Goal: Check status

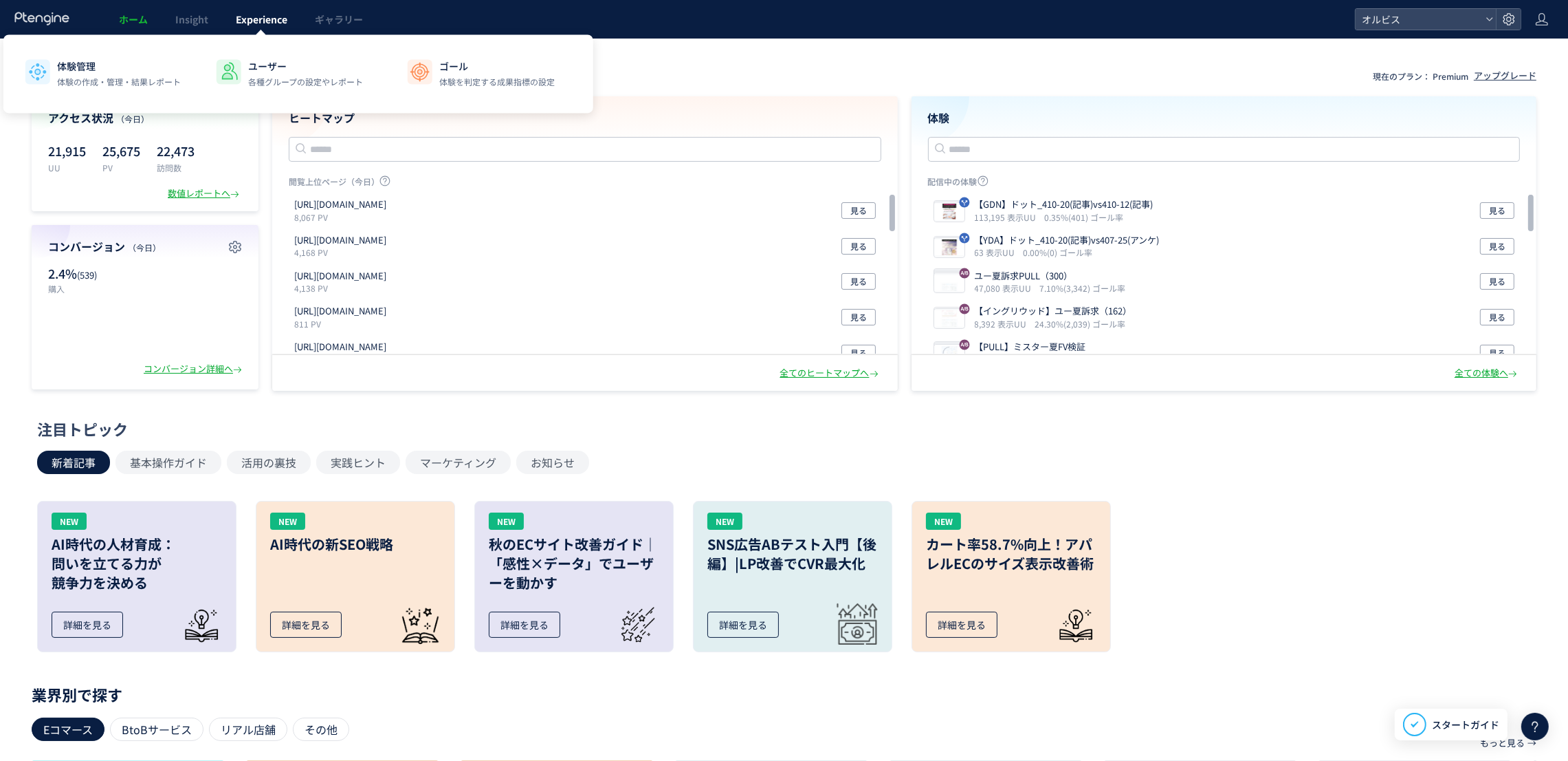
click at [259, 20] on span "Experience" at bounding box center [261, 20] width 52 height 14
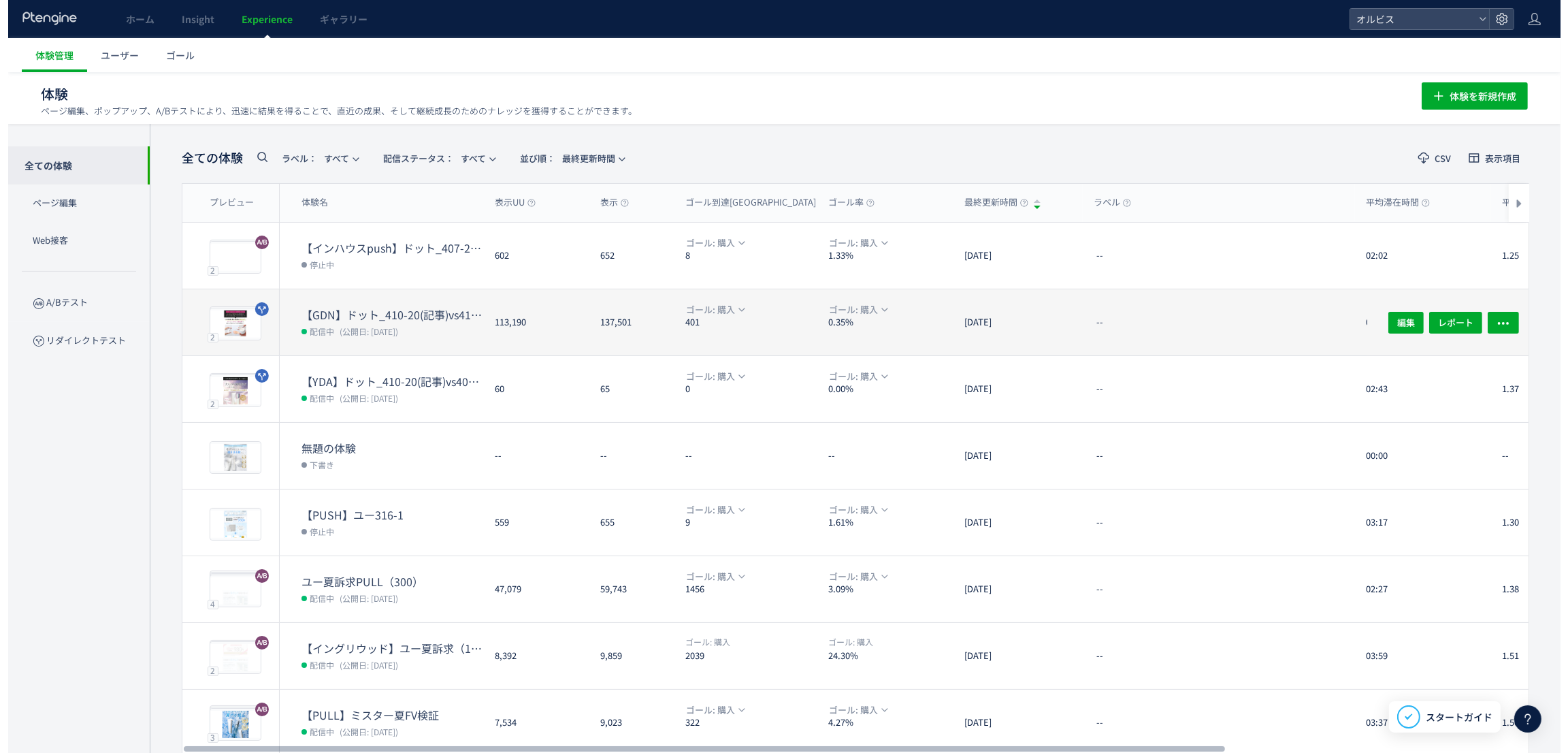
scroll to position [186, 0]
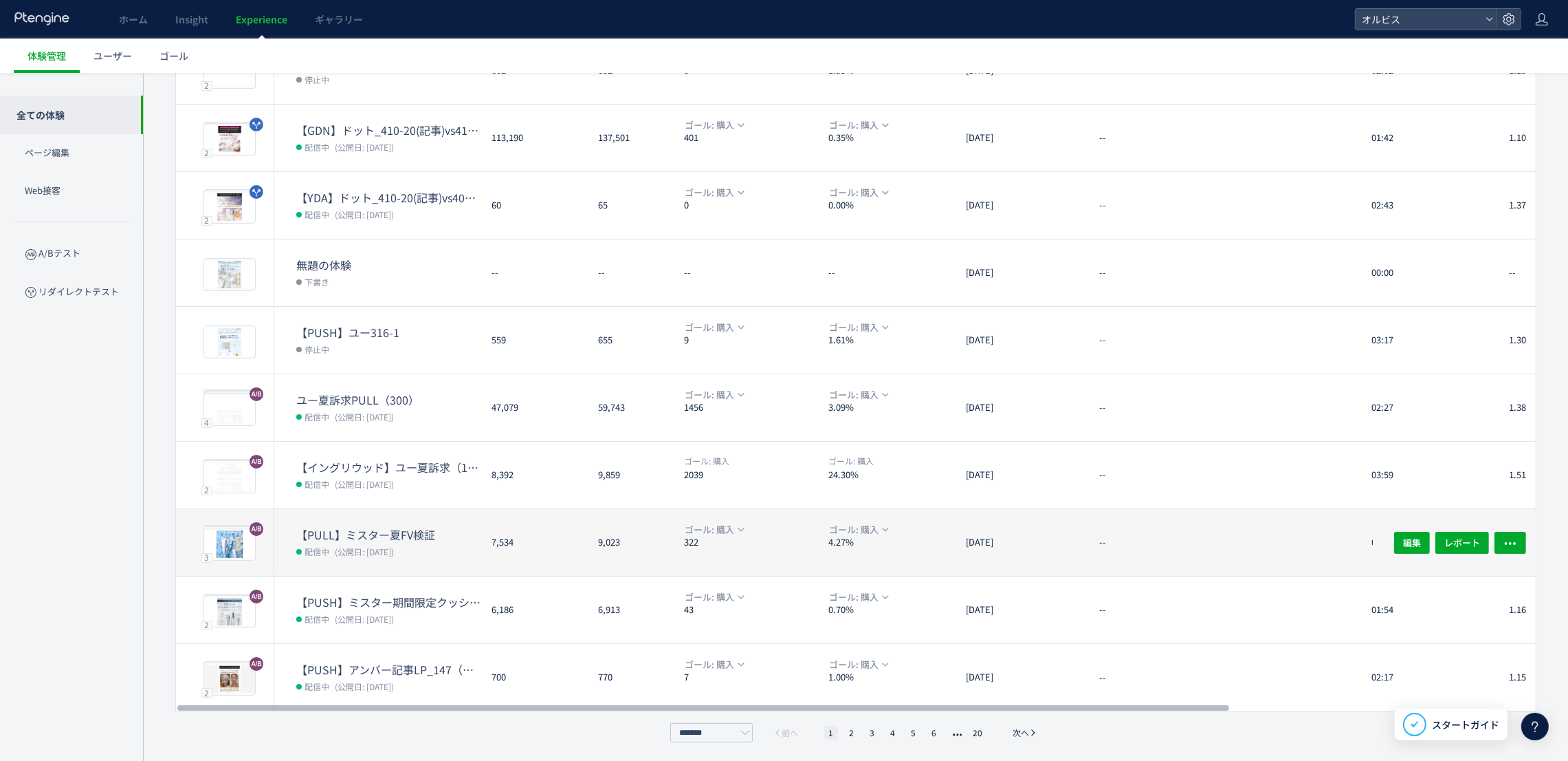
click at [877, 546] on dt "4.27%" at bounding box center [892, 542] width 126 height 13
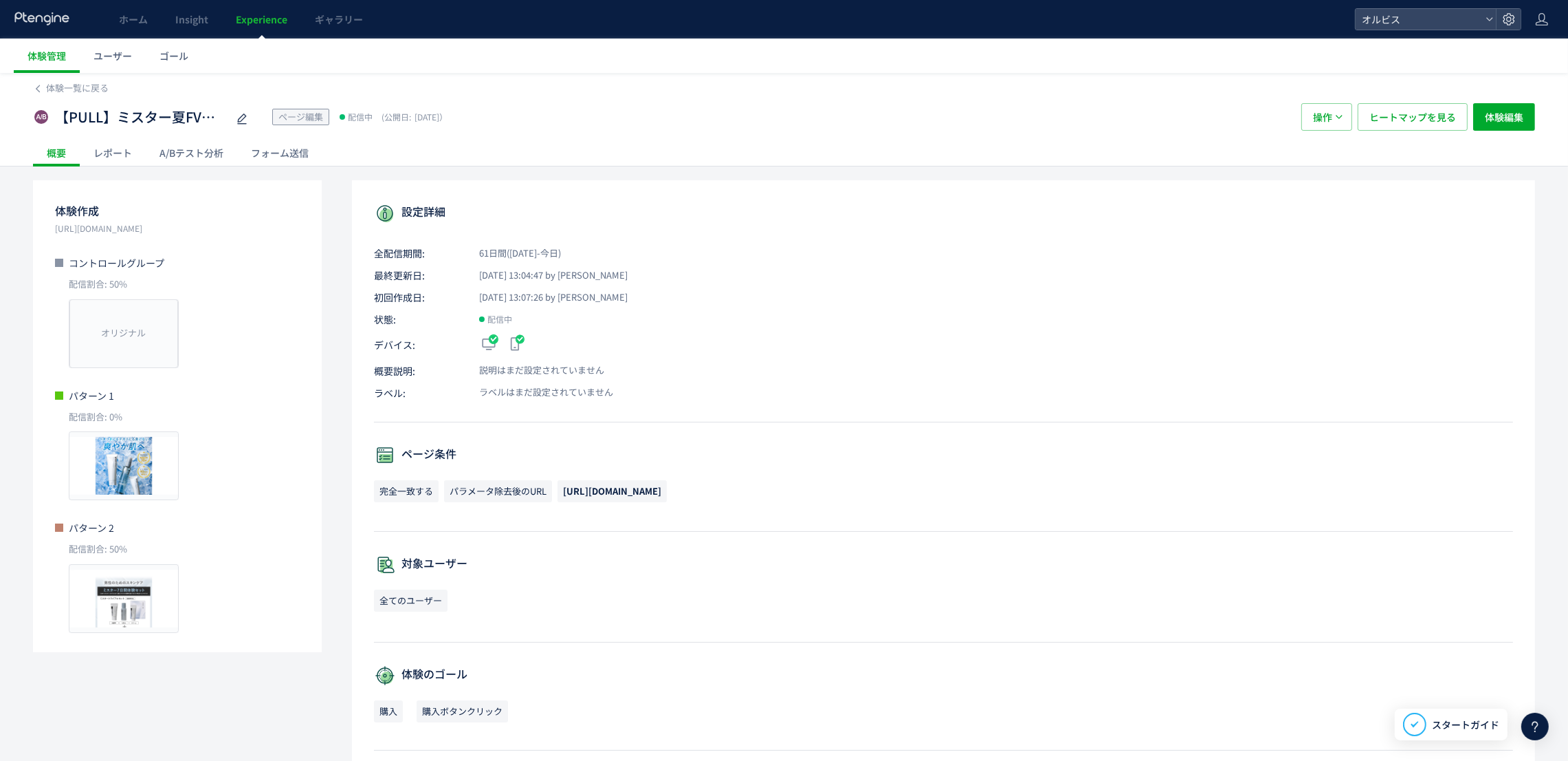
click at [191, 155] on div "A/Bテスト分析" at bounding box center [191, 152] width 91 height 27
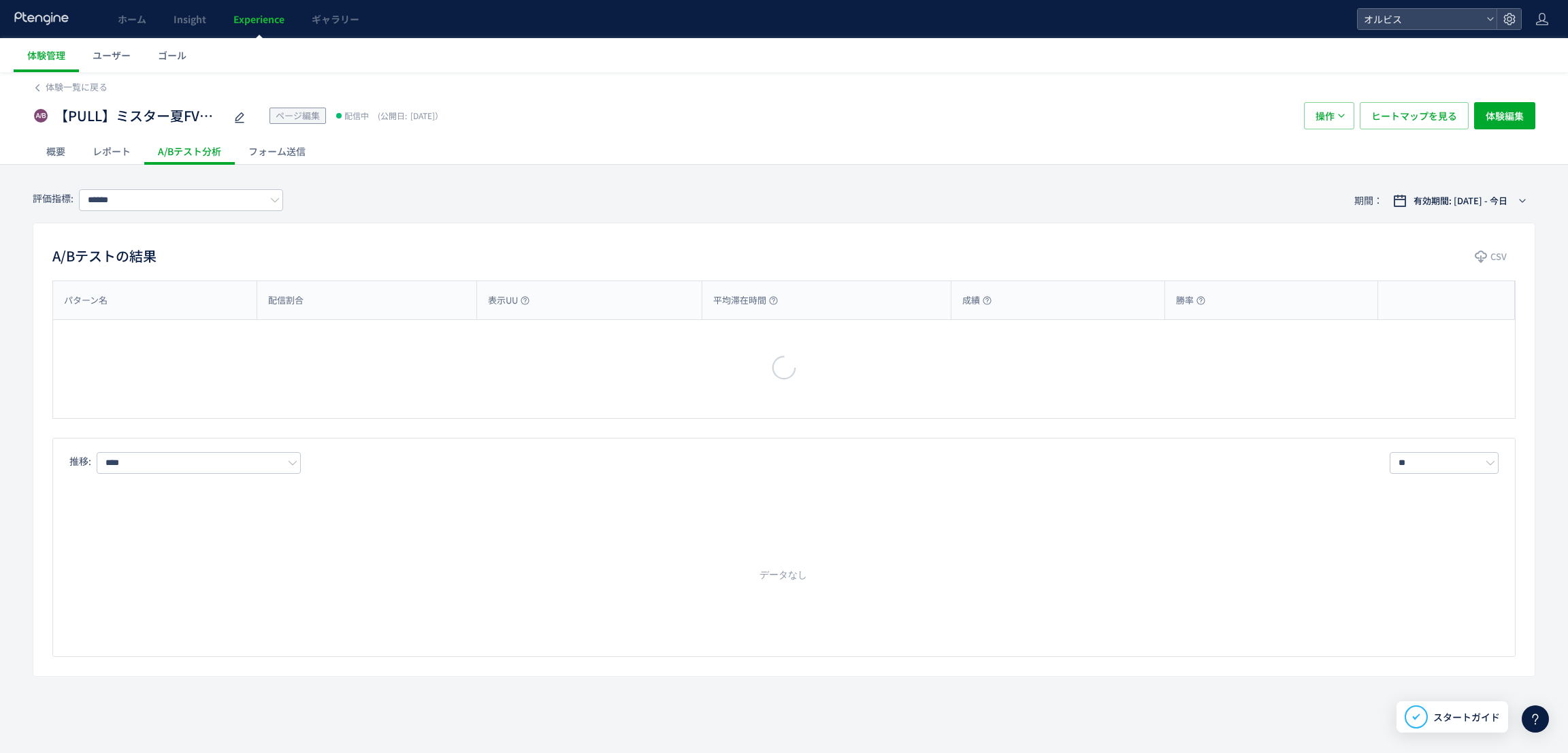
type input "**"
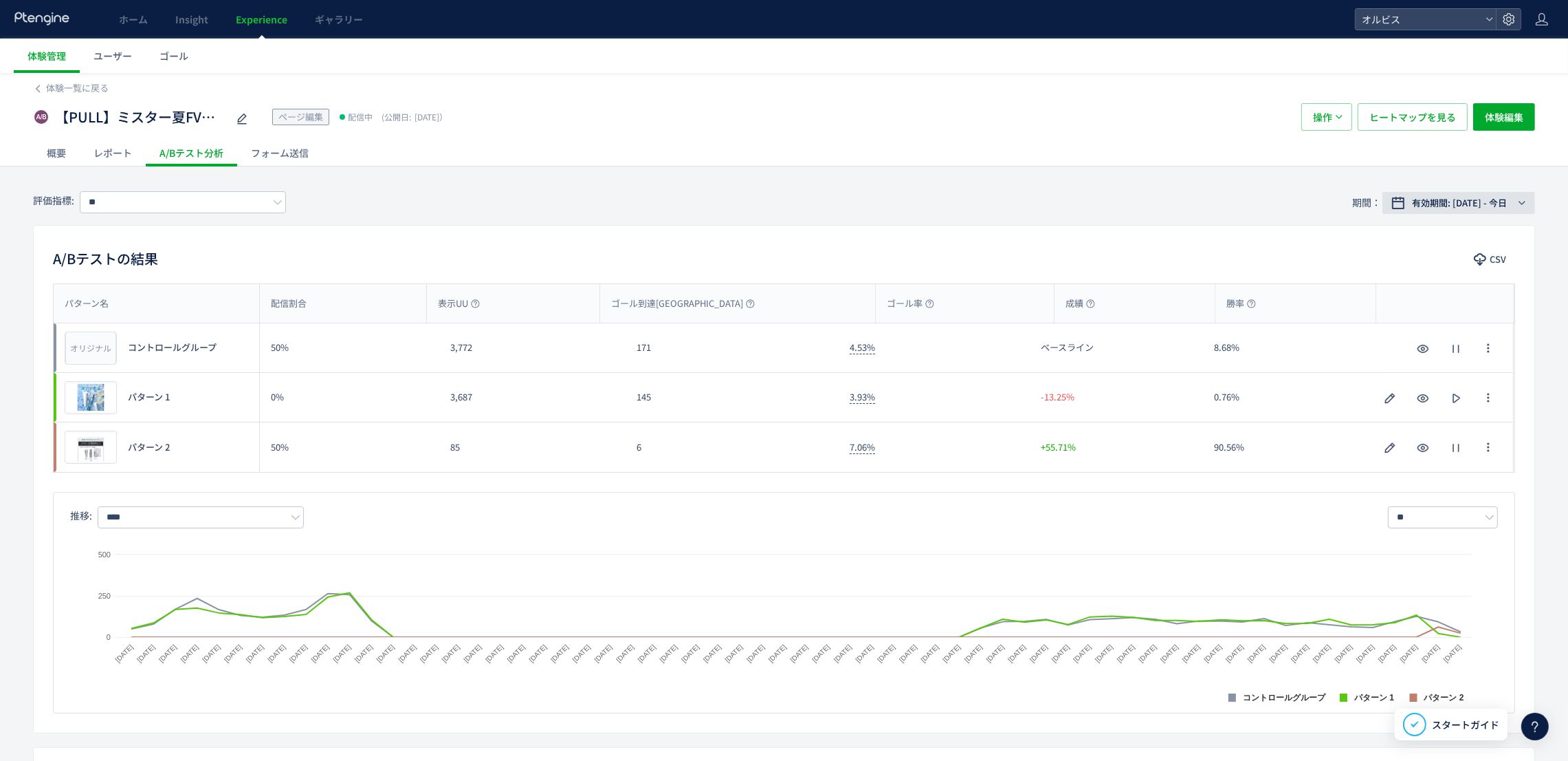
click at [1437, 201] on span "有効期間: [DATE] - 今日" at bounding box center [1459, 203] width 95 height 14
click at [1420, 425] on span "期間指定" at bounding box center [1412, 429] width 39 height 13
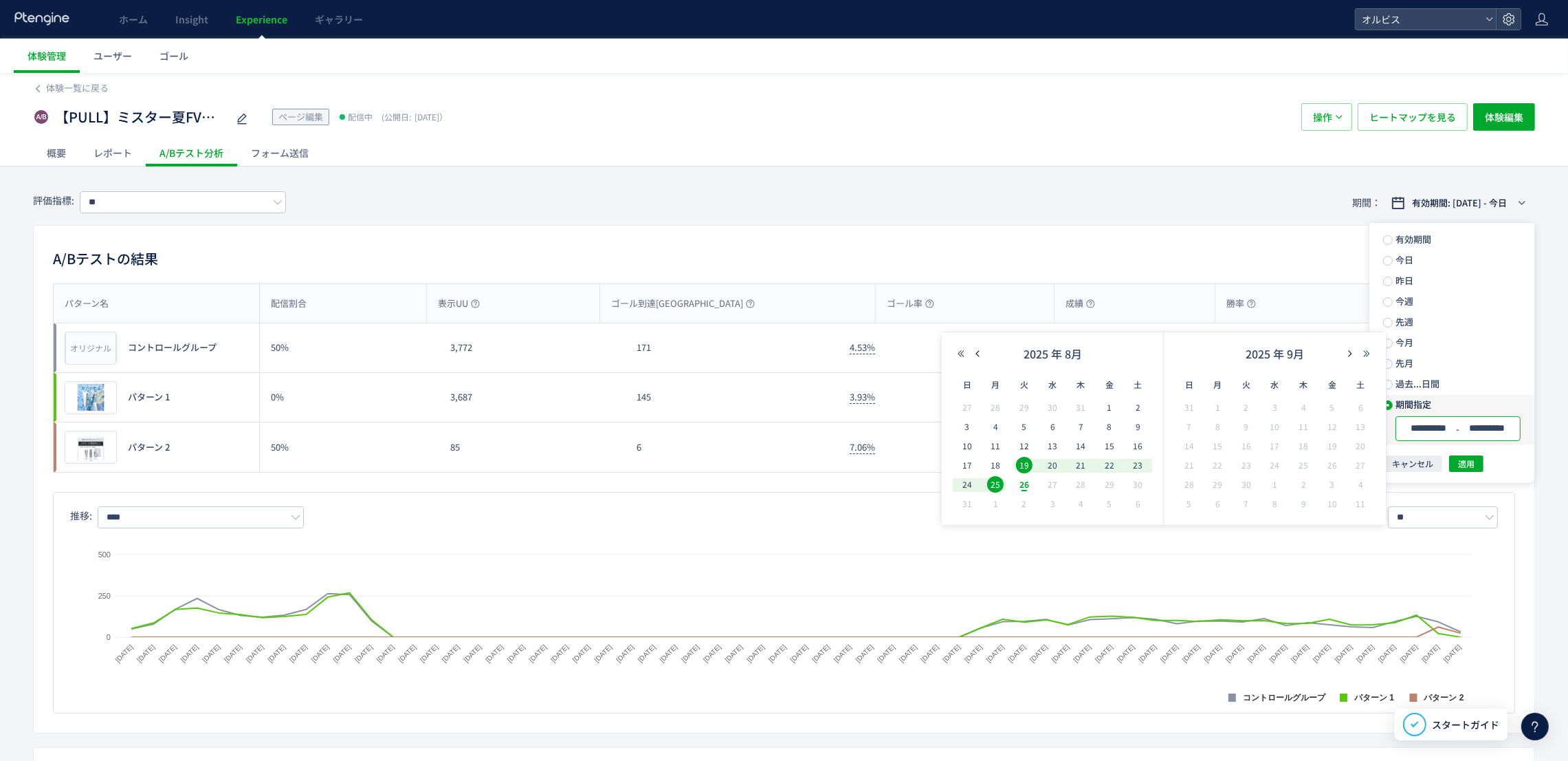
click at [1421, 431] on input "**********" at bounding box center [1429, 428] width 52 height 11
click at [1003, 483] on span "25" at bounding box center [996, 485] width 17 height 17
click at [1025, 485] on span "26" at bounding box center [1025, 485] width 17 height 17
type input "**********"
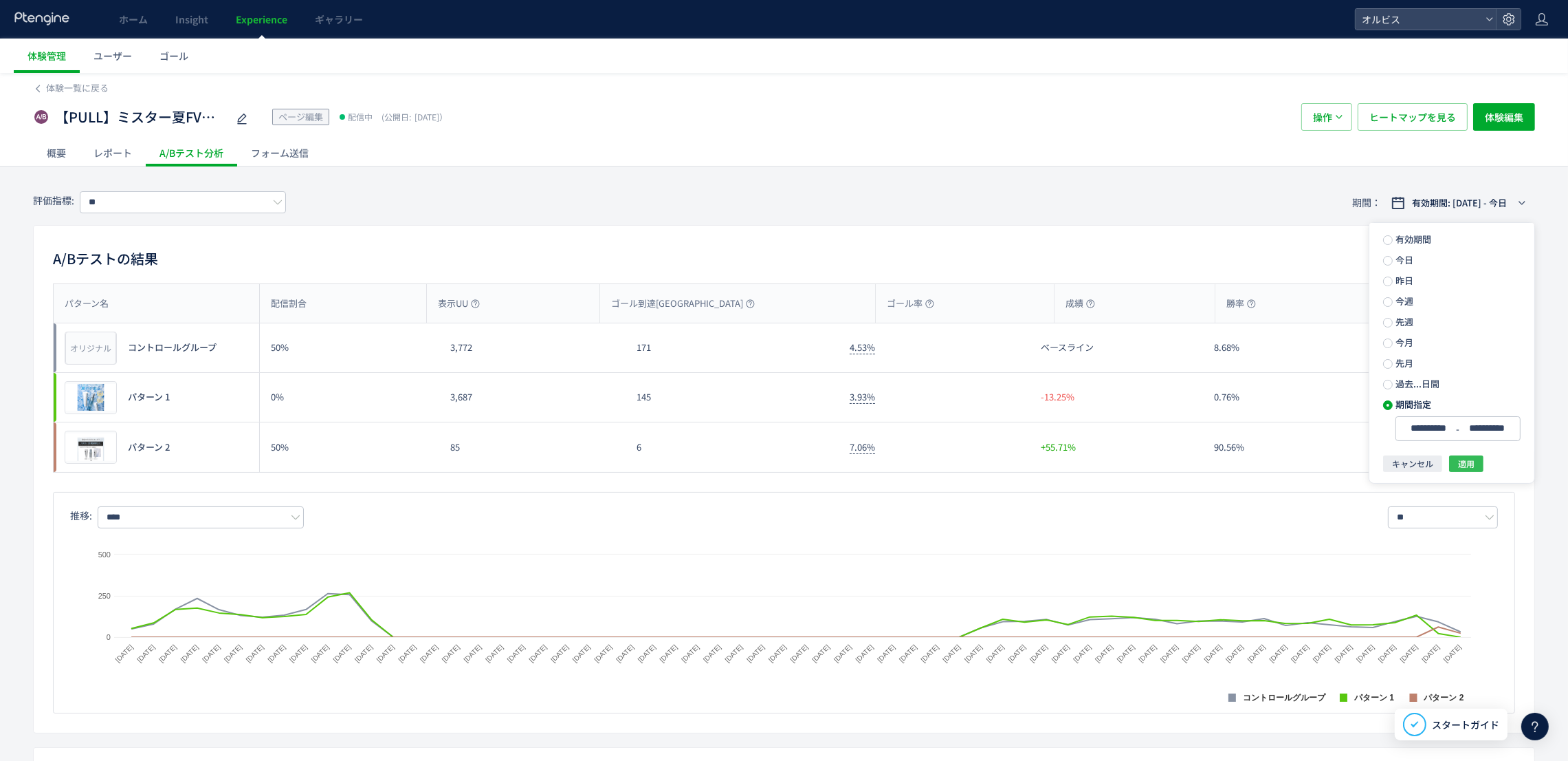
click at [1475, 463] on button "適用" at bounding box center [1466, 464] width 34 height 17
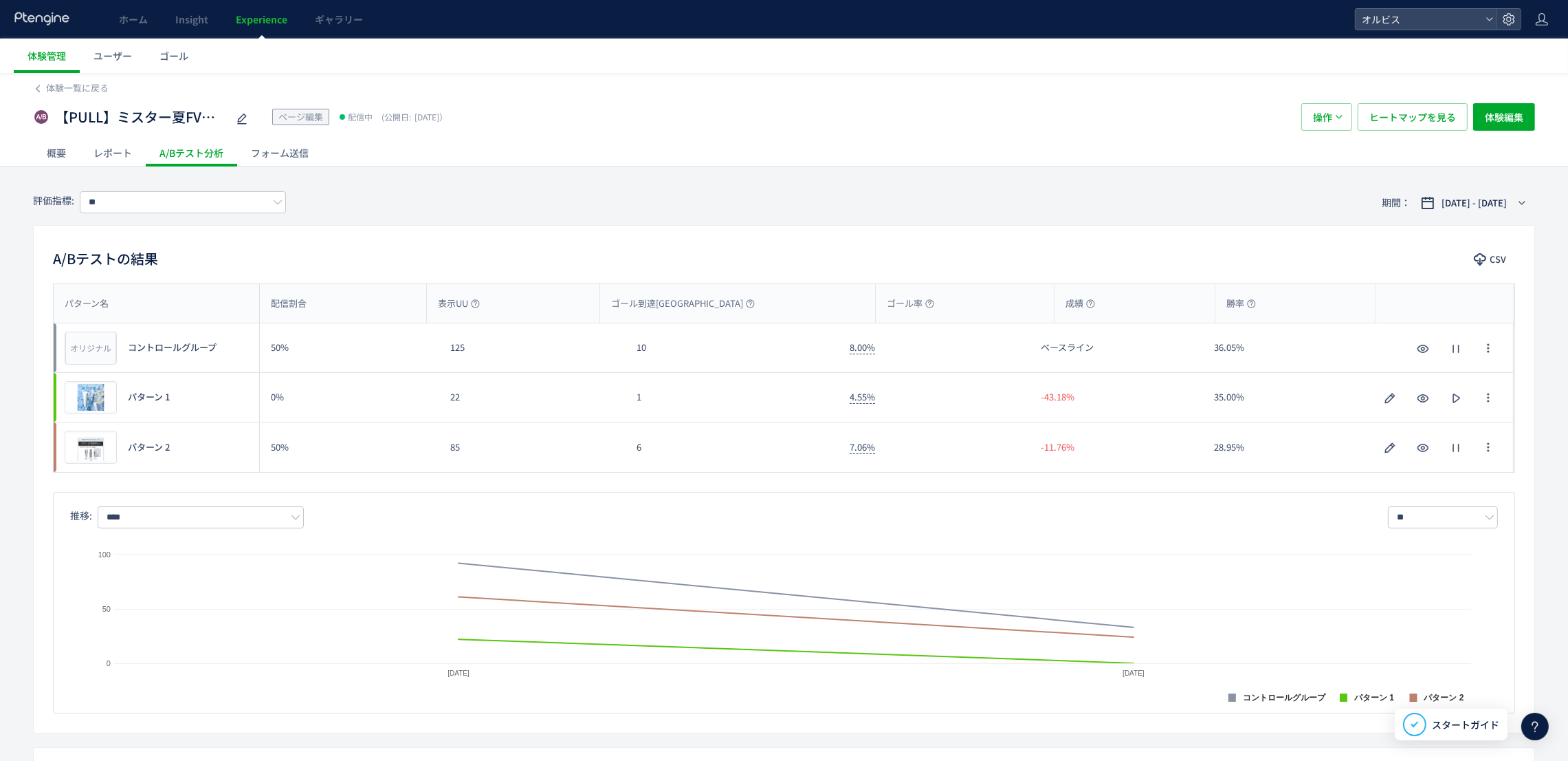
click at [275, 18] on span "Experience" at bounding box center [261, 20] width 52 height 14
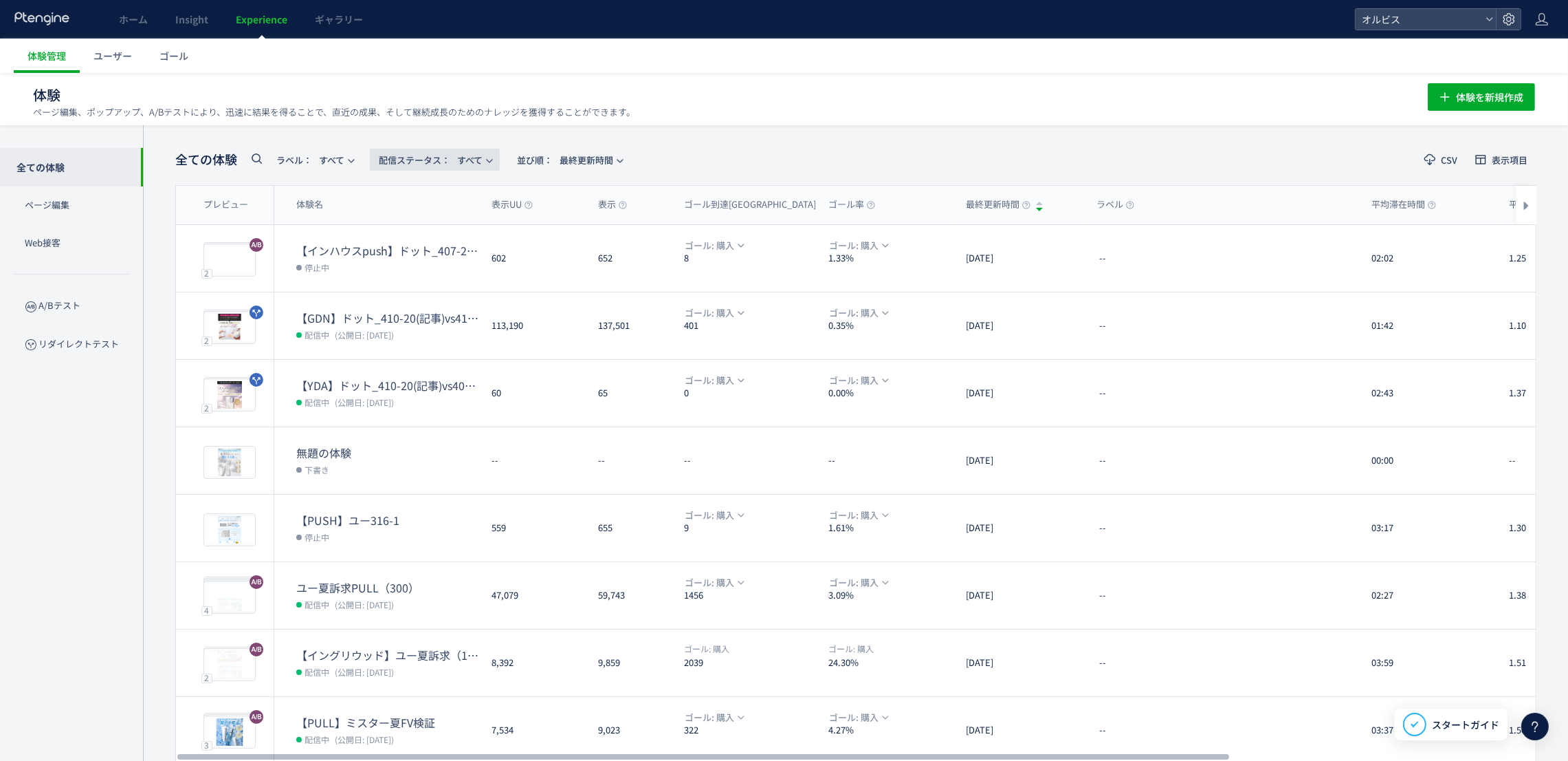
click at [481, 161] on span "配信ステータス​： すべて" at bounding box center [430, 160] width 104 height 22
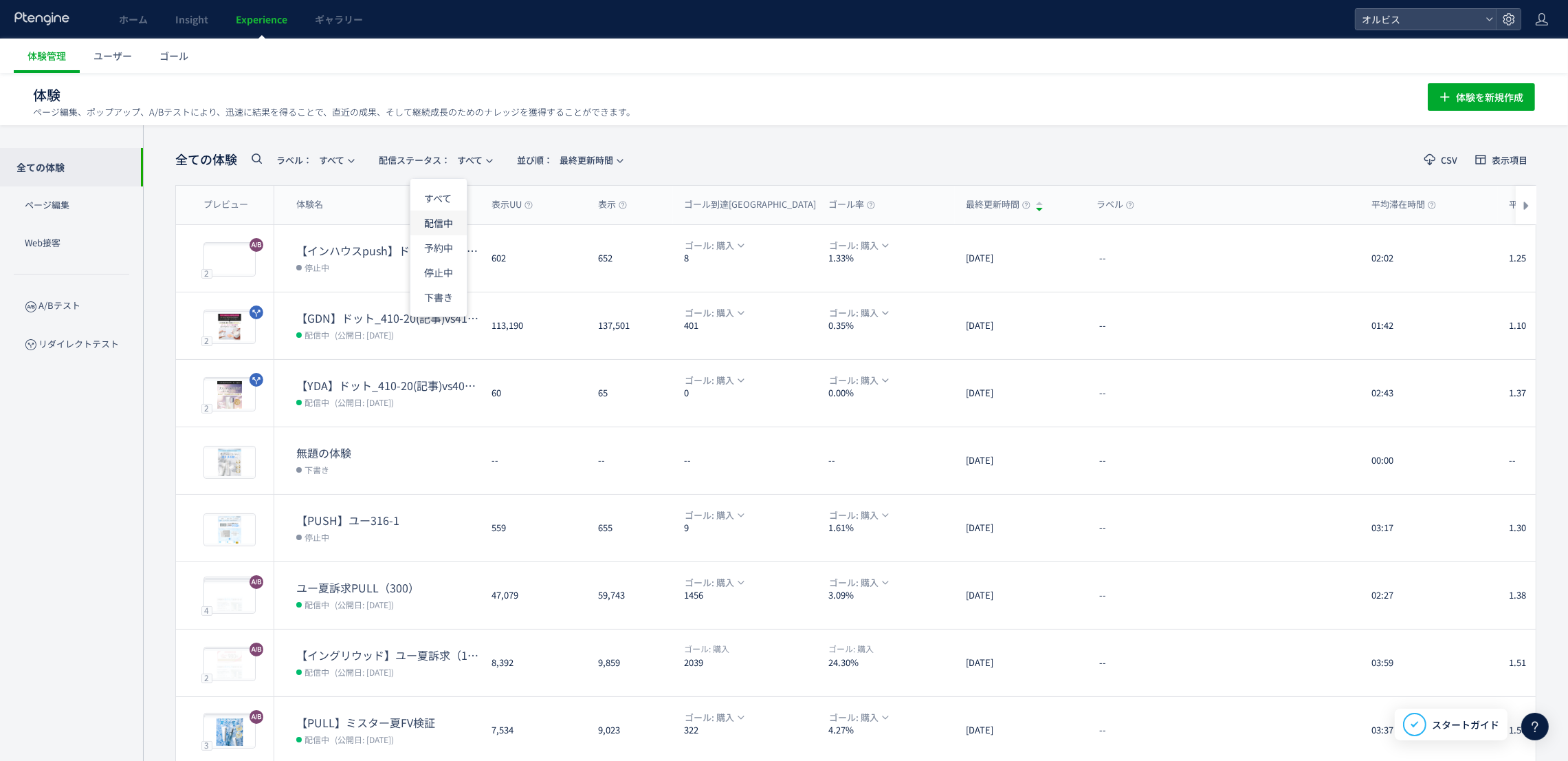
click at [432, 260] on li "配信中" at bounding box center [439, 272] width 56 height 25
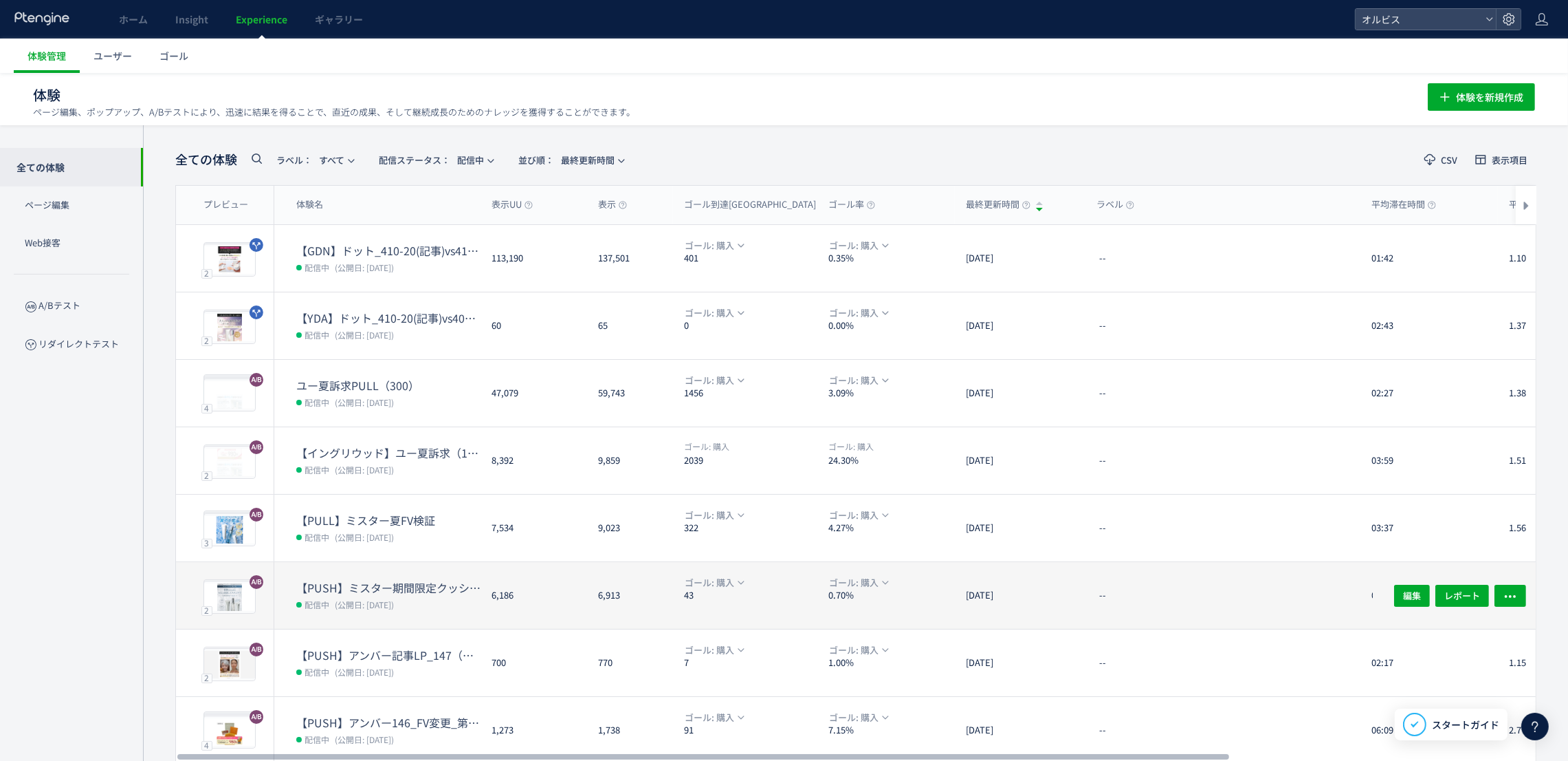
click at [576, 598] on div "6,186" at bounding box center [534, 595] width 107 height 67
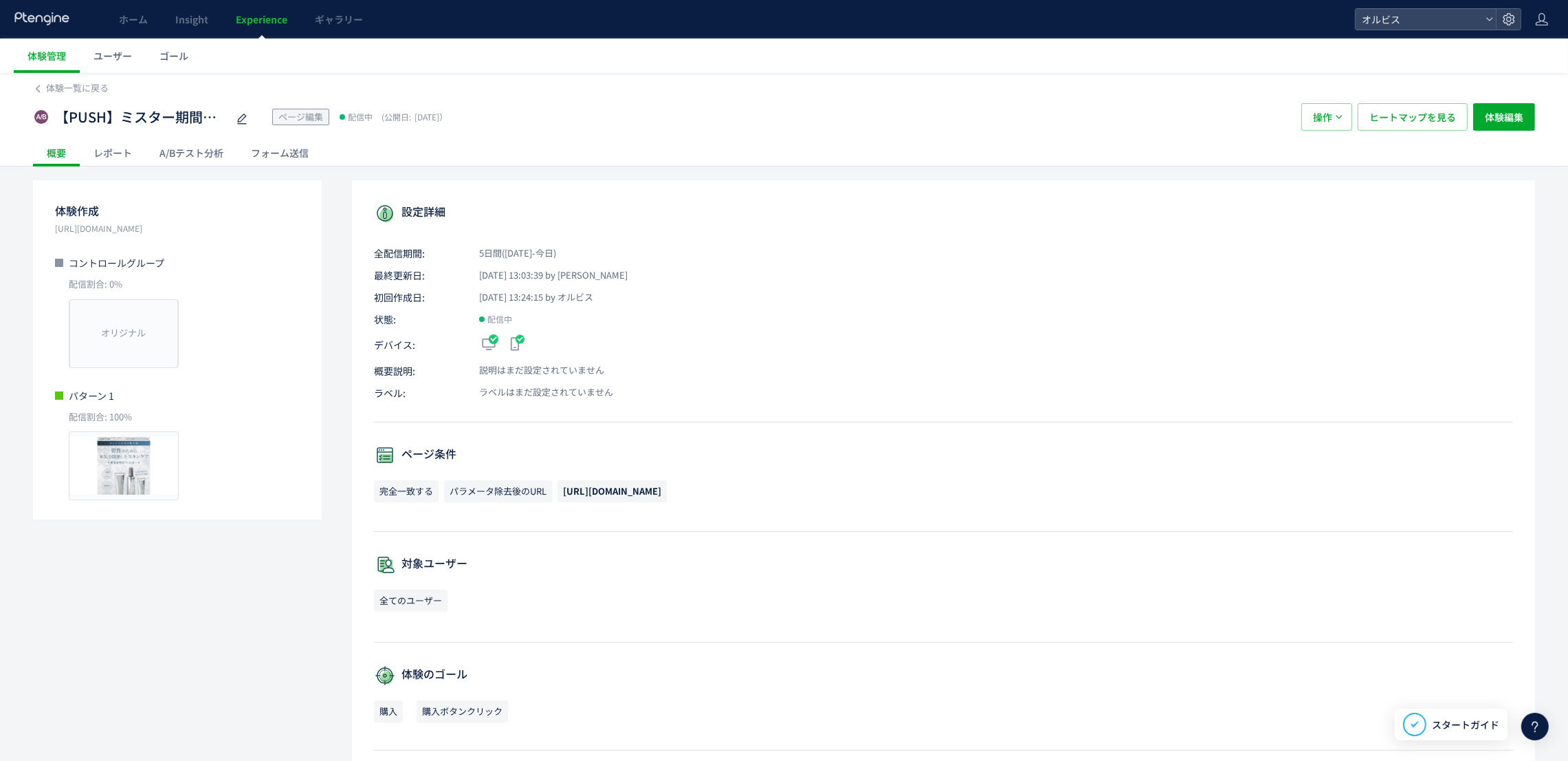
click at [177, 146] on div "A/Bテスト分析" at bounding box center [191, 152] width 91 height 27
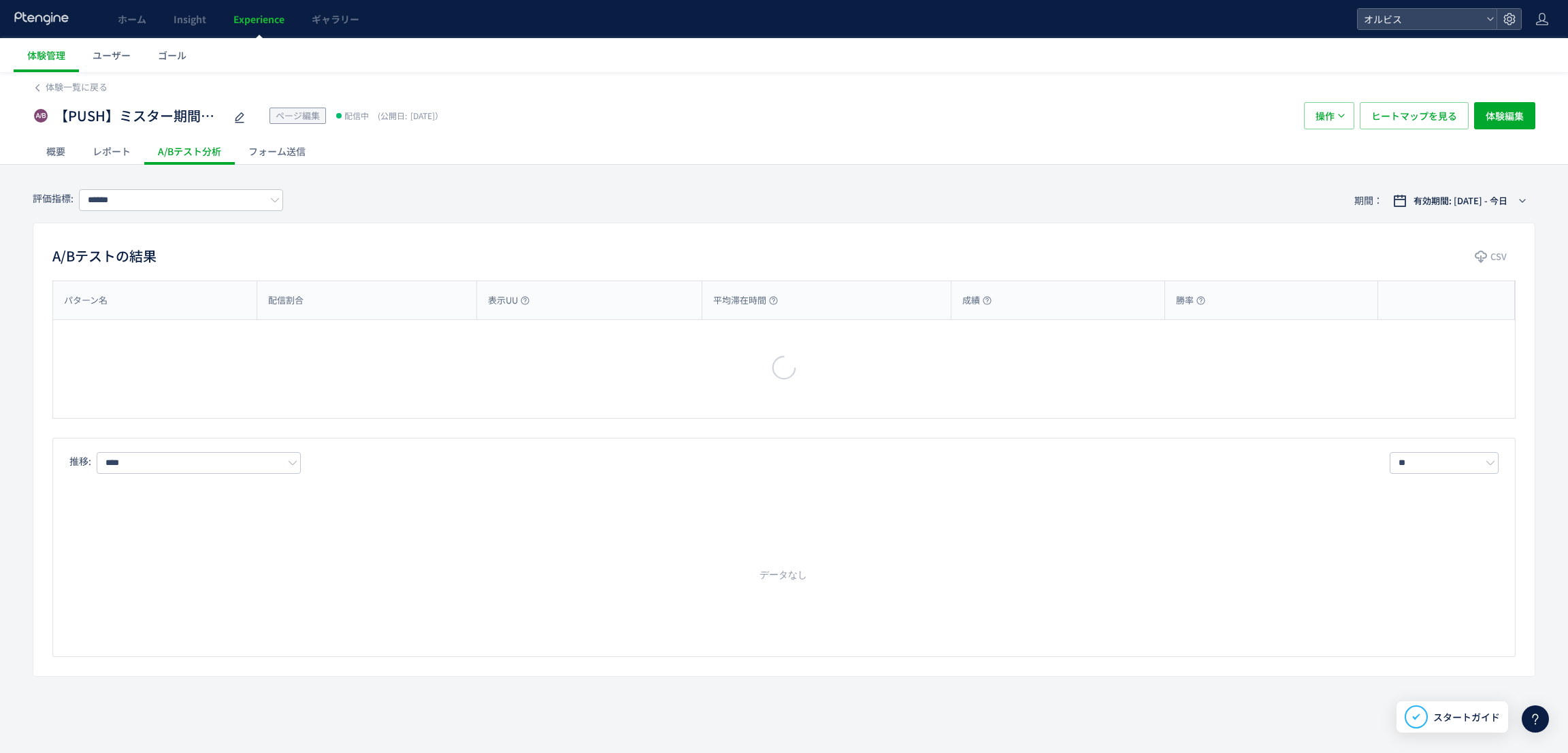
type input "**"
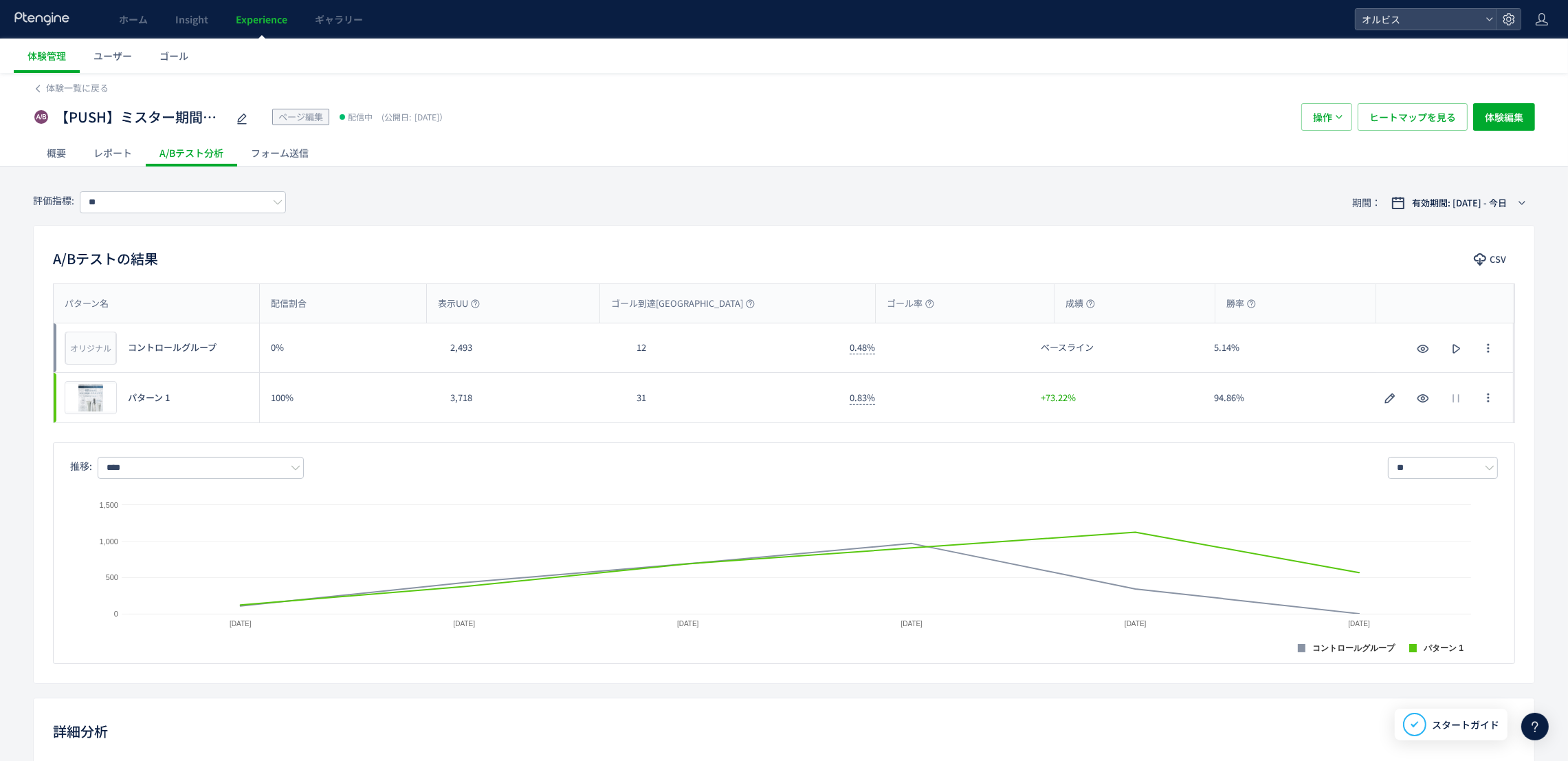
click at [258, 25] on span "Experience" at bounding box center [261, 20] width 52 height 14
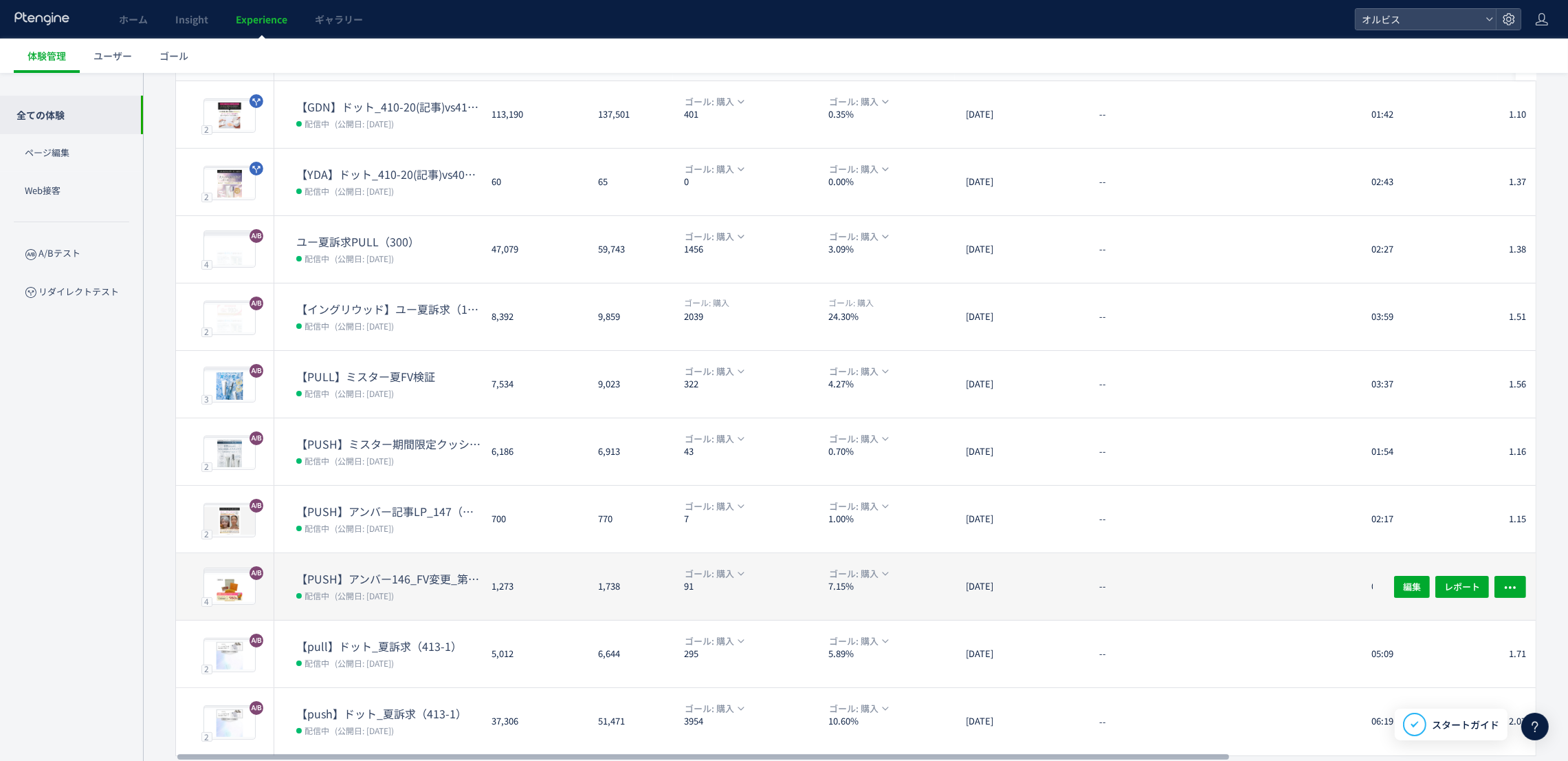
scroll to position [188, 0]
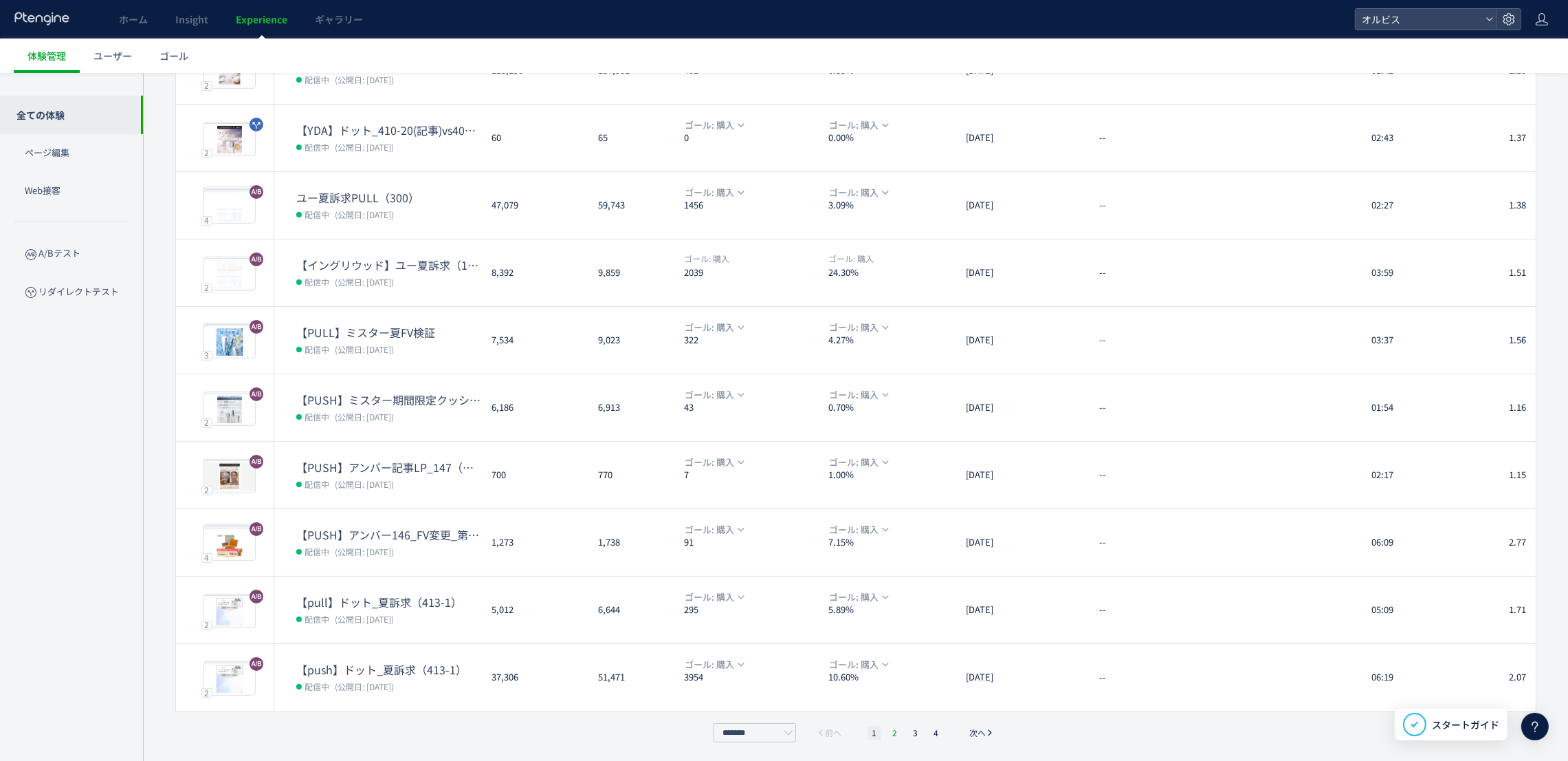
click at [909, 732] on li "2" at bounding box center [916, 733] width 14 height 14
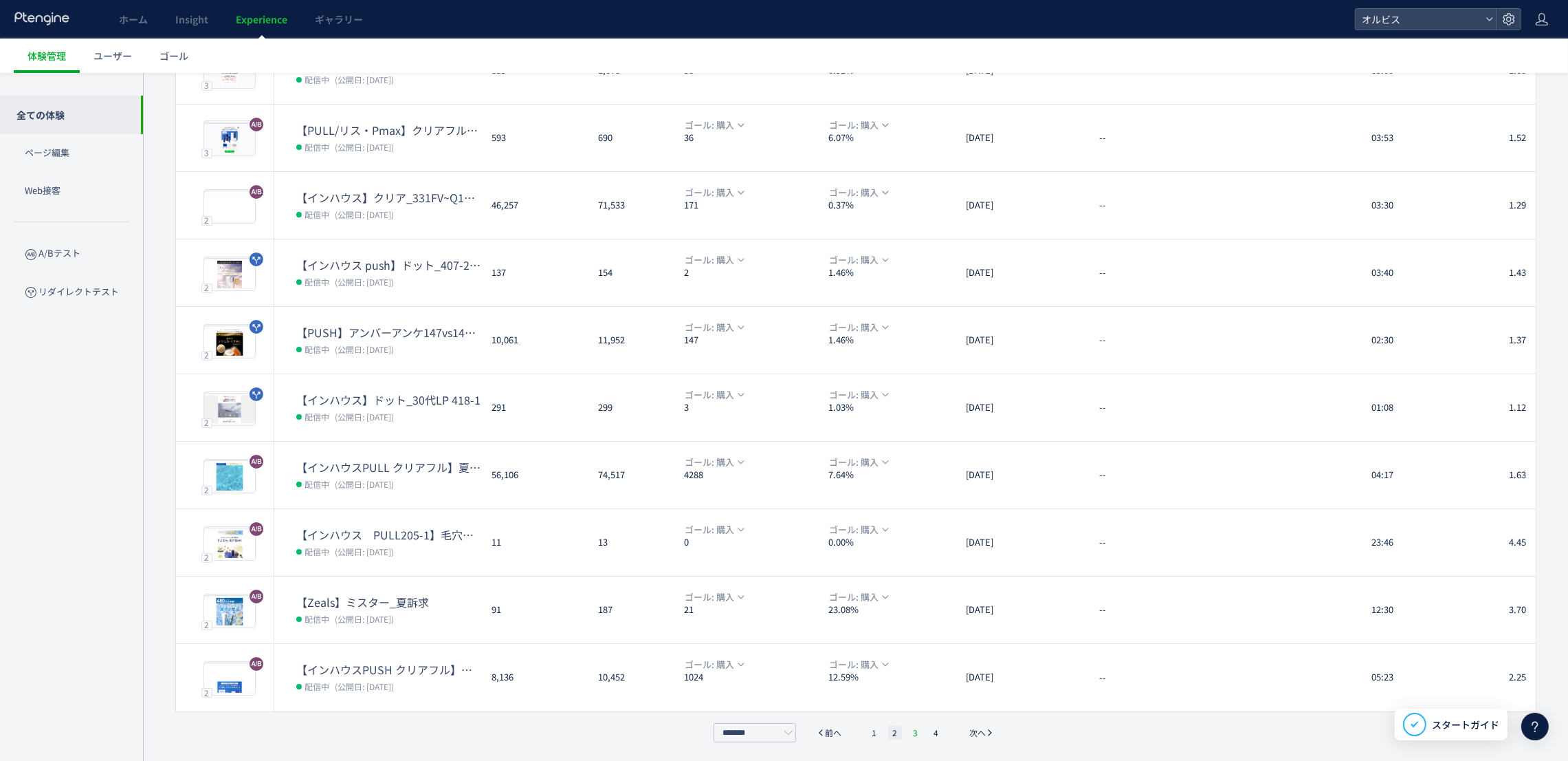
click at [929, 732] on li "3" at bounding box center [936, 733] width 14 height 14
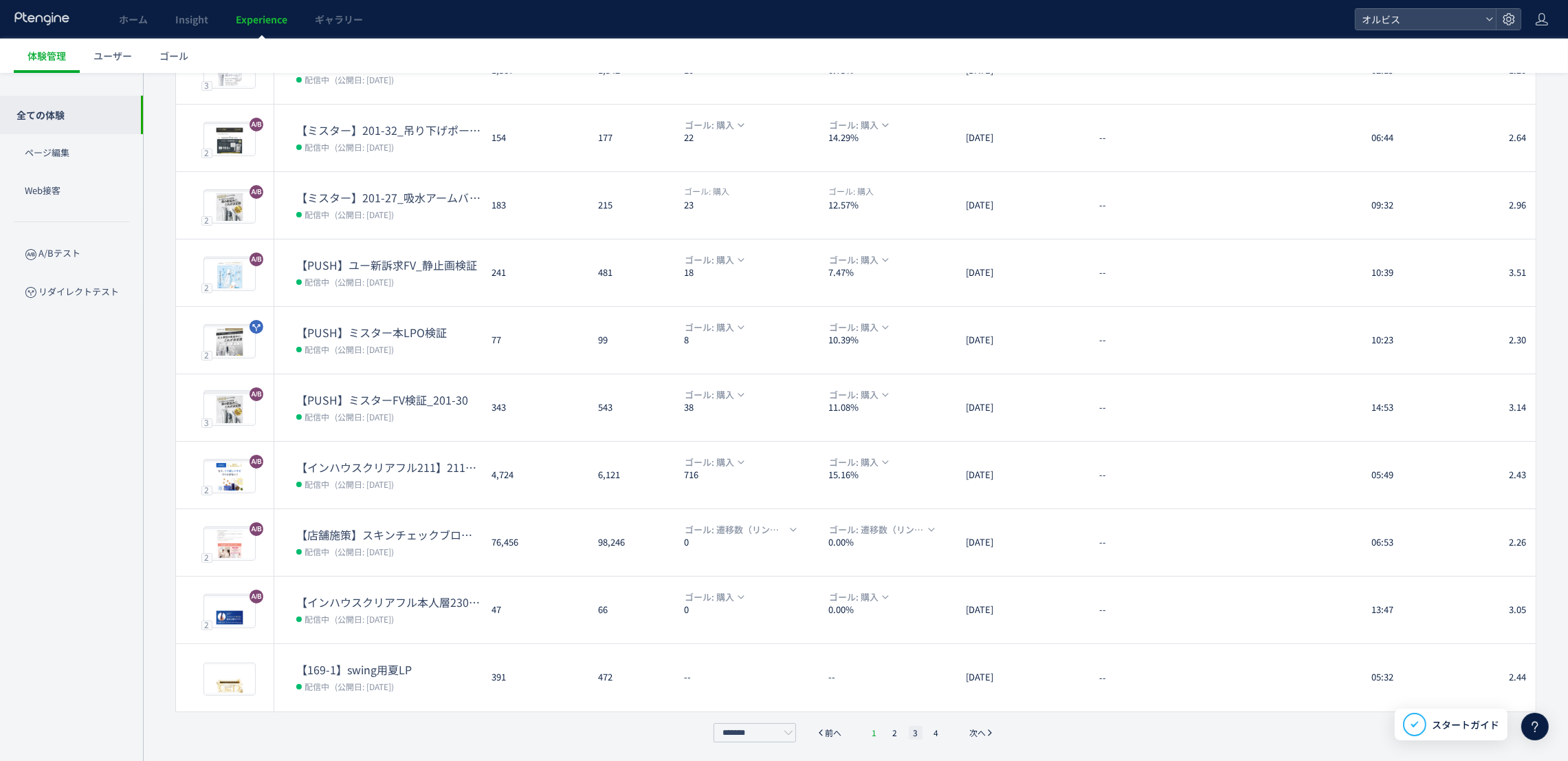
click at [872, 731] on li "1" at bounding box center [875, 733] width 14 height 14
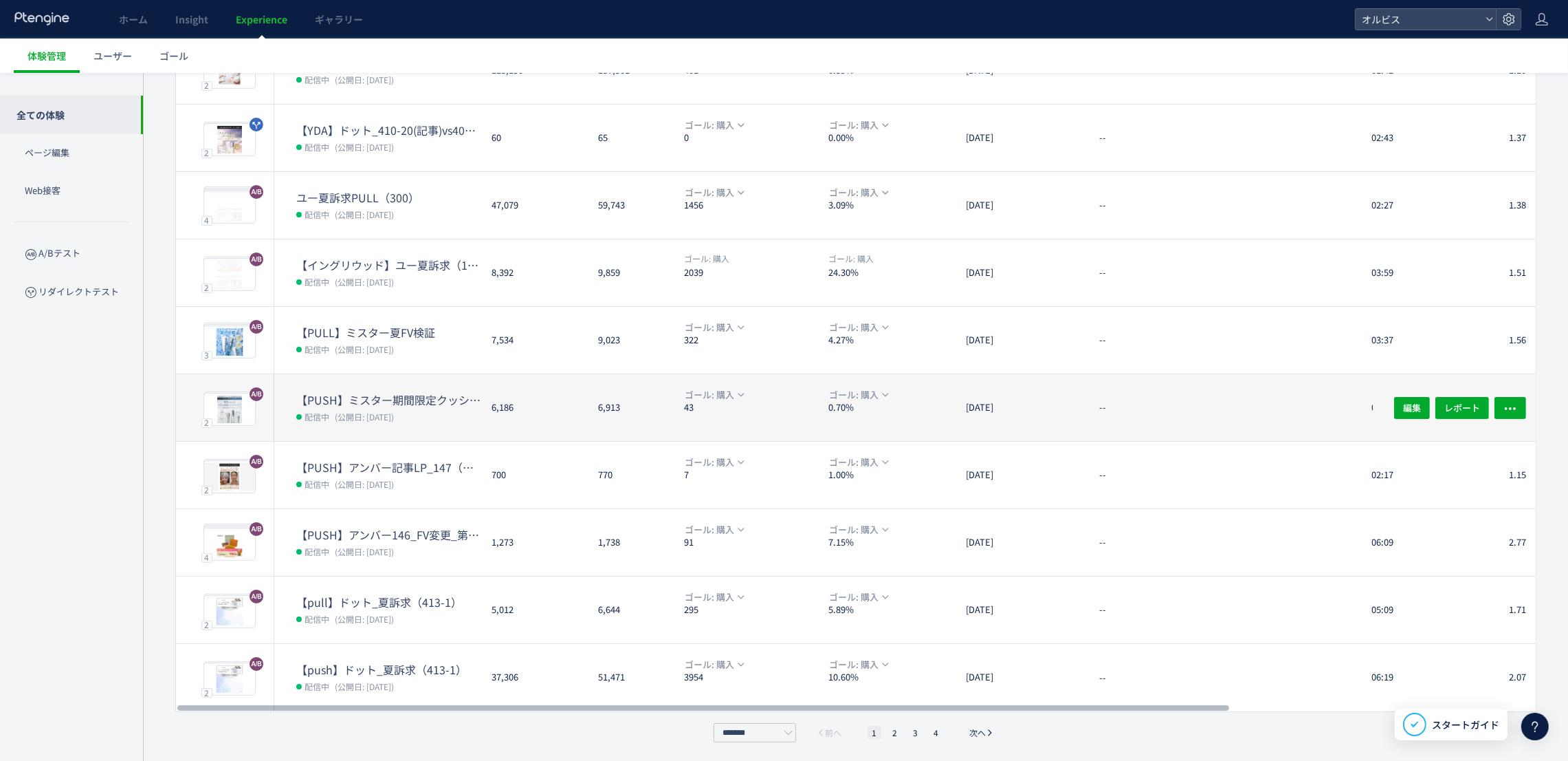
click at [472, 408] on dd "配信中 (公開日: [DATE])" at bounding box center [388, 417] width 184 height 18
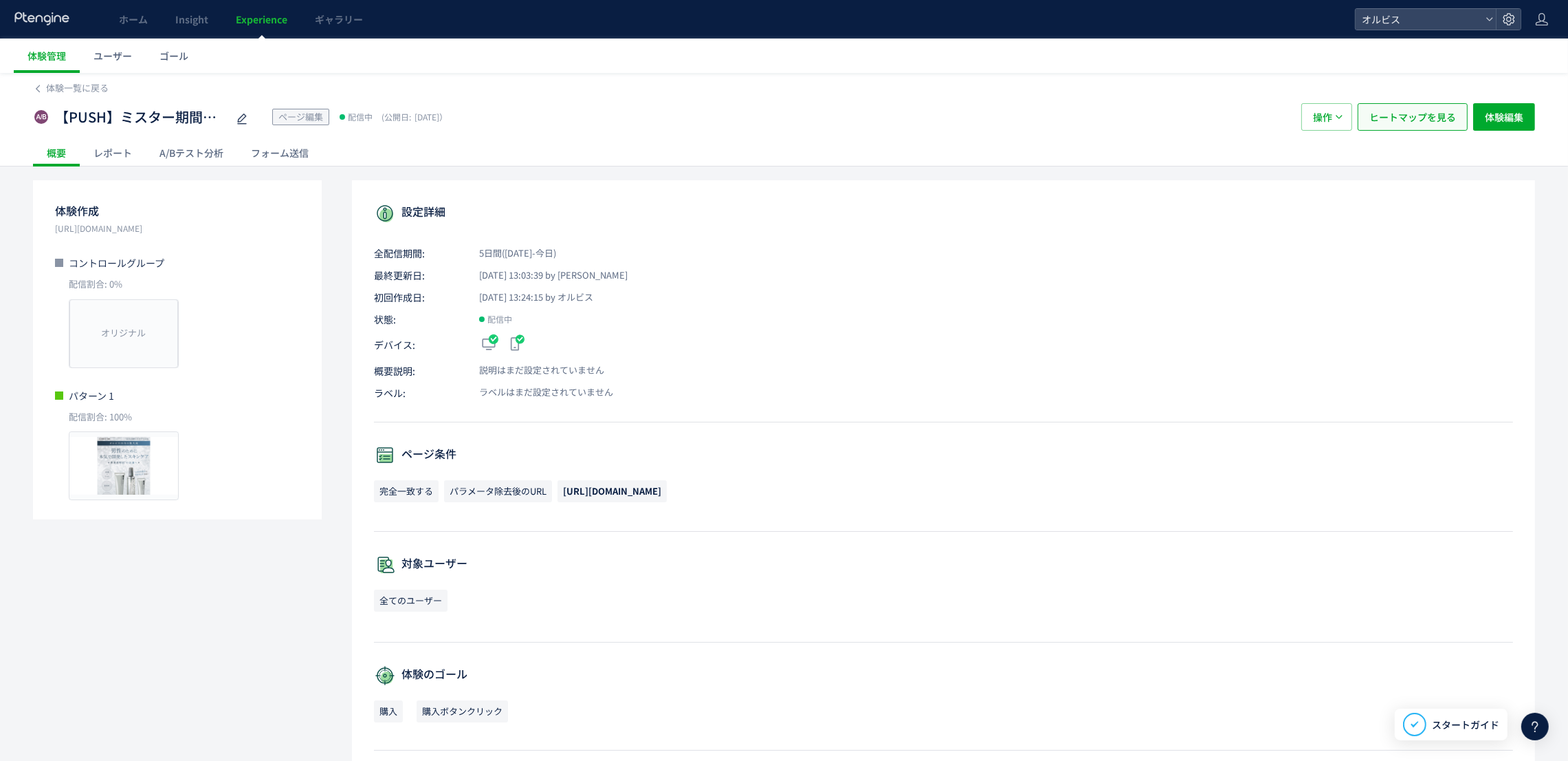
click at [1388, 126] on span "ヒートマップを見る" at bounding box center [1413, 116] width 87 height 27
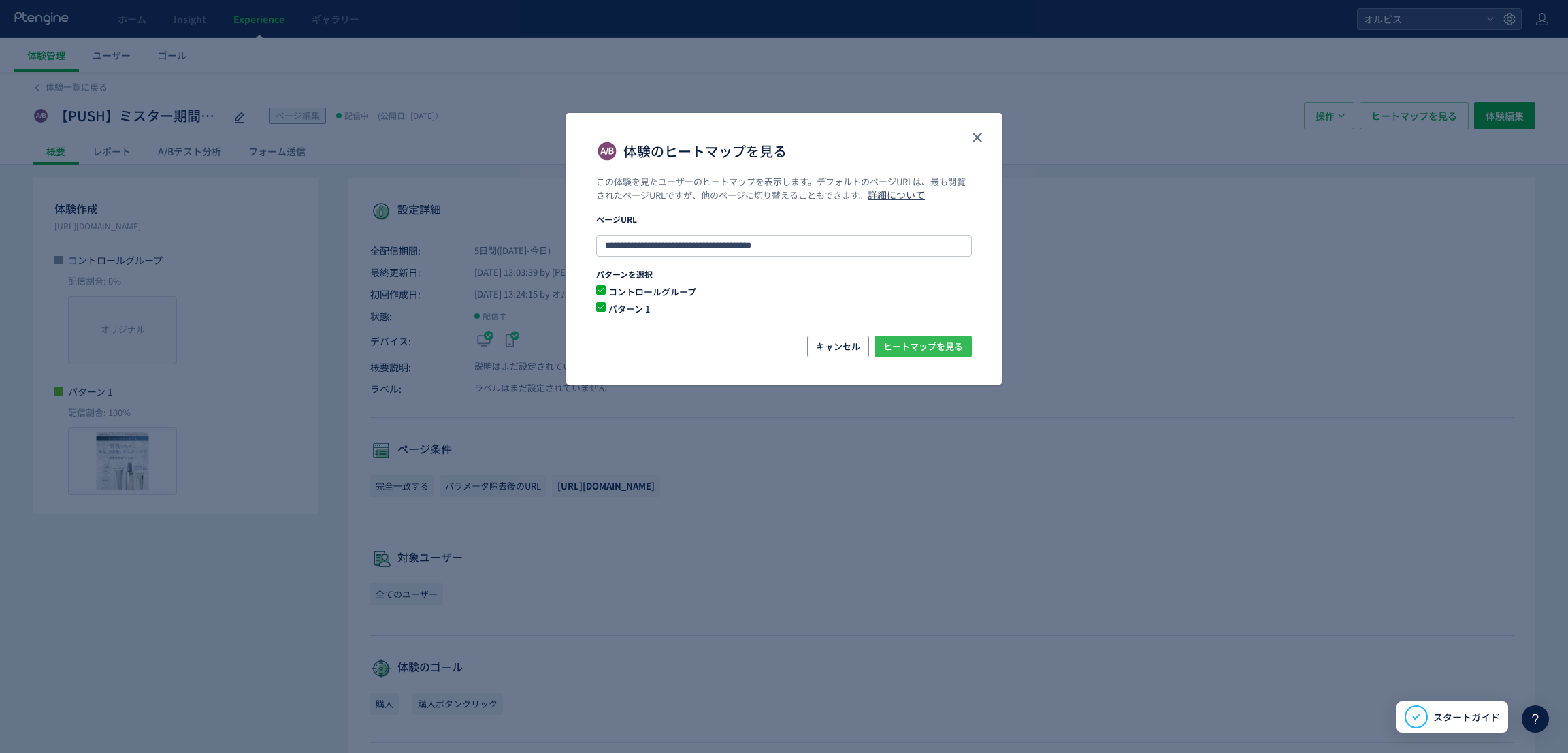
click at [924, 355] on span "ヒートマップを見る" at bounding box center [923, 346] width 80 height 22
